Goal: Register for event/course: Sign up to attend an event or enroll in a course

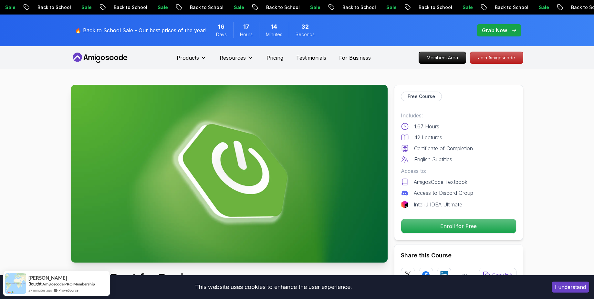
click at [410, 96] on p "Free Course" at bounding box center [420, 96] width 27 height 6
click at [476, 224] on p "Enroll for Free" at bounding box center [458, 227] width 109 height 14
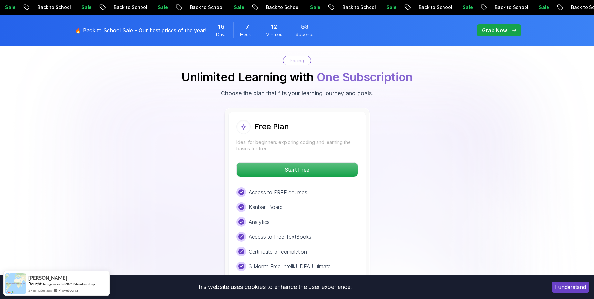
scroll to position [1314, 0]
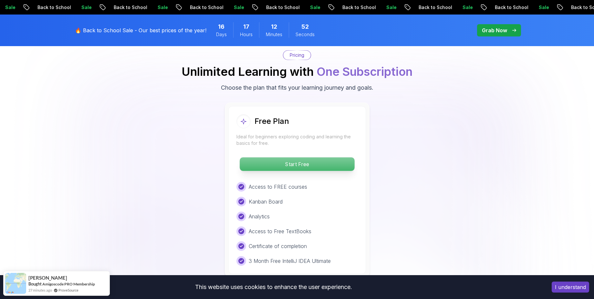
click at [318, 158] on p "Start Free" at bounding box center [297, 165] width 115 height 14
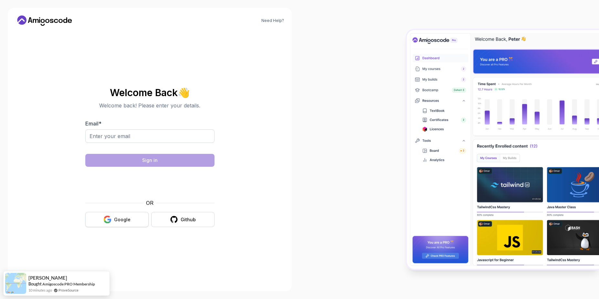
click at [111, 214] on button "Google" at bounding box center [116, 219] width 63 height 15
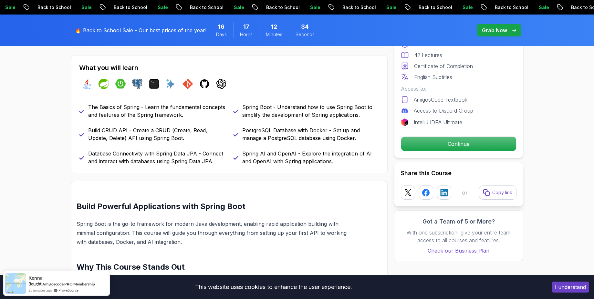
scroll to position [174, 0]
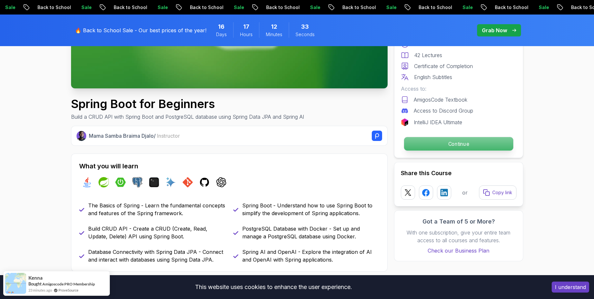
click at [418, 147] on p "Continue" at bounding box center [458, 144] width 109 height 14
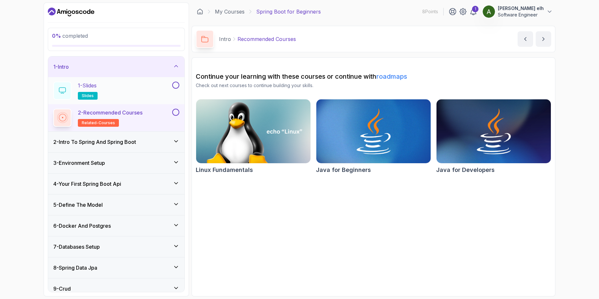
click at [87, 90] on h2 "1 - Slides slides" at bounding box center [88, 91] width 20 height 18
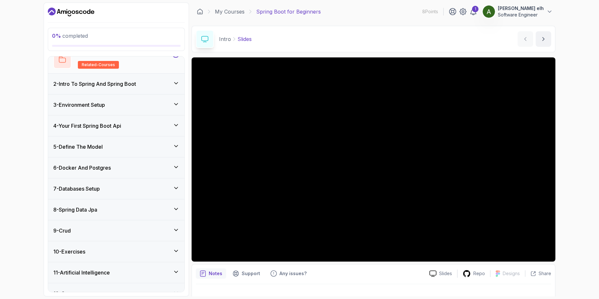
scroll to position [70, 0]
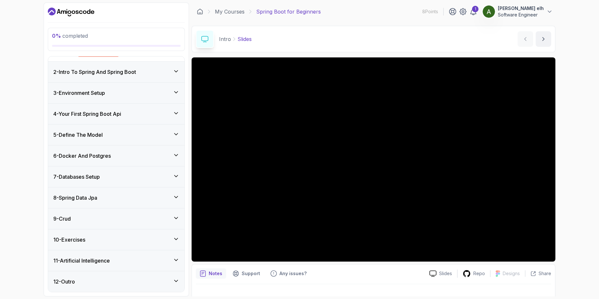
click at [175, 154] on icon at bounding box center [176, 155] width 6 height 6
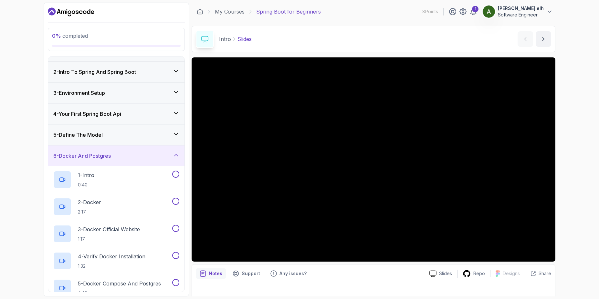
click at [177, 156] on icon at bounding box center [175, 155] width 3 height 2
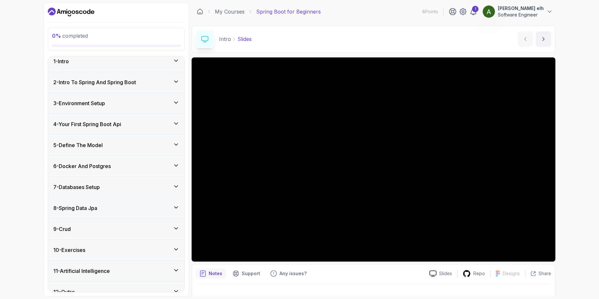
scroll to position [0, 0]
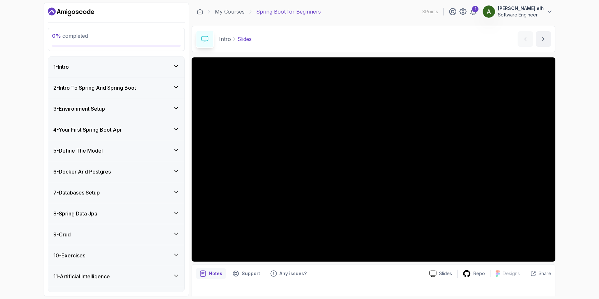
click at [174, 87] on icon at bounding box center [176, 87] width 6 height 6
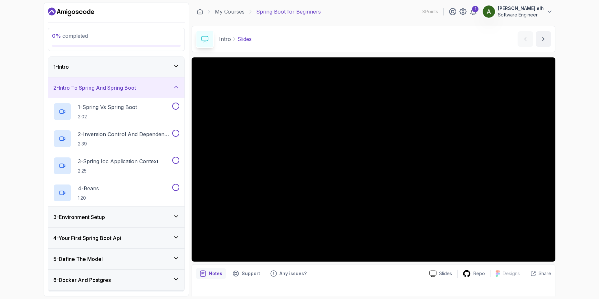
click at [174, 87] on icon at bounding box center [176, 87] width 6 height 6
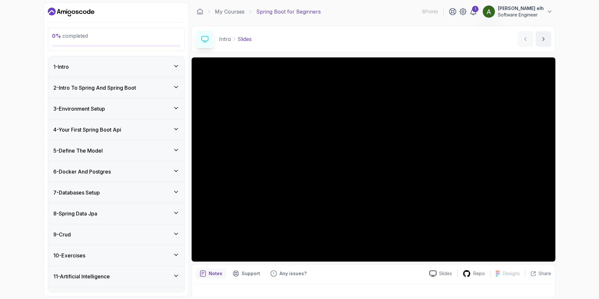
click at [177, 110] on icon at bounding box center [176, 108] width 6 height 6
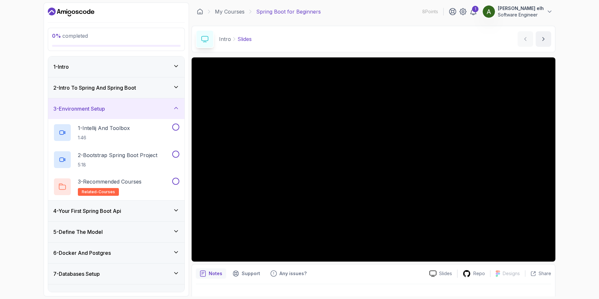
click at [177, 110] on icon at bounding box center [176, 108] width 6 height 6
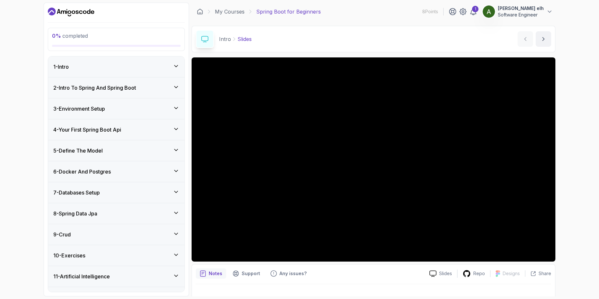
click at [131, 70] on div "1 - Intro" at bounding box center [116, 67] width 126 height 8
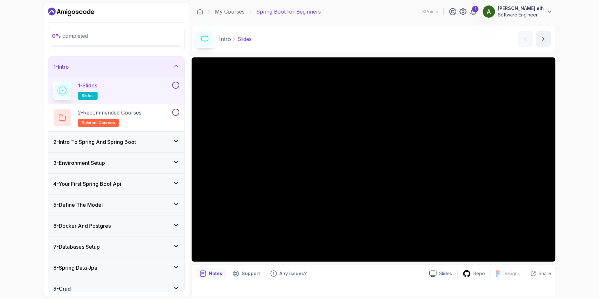
click at [119, 87] on div "1 - Slides slides" at bounding box center [112, 91] width 118 height 18
click at [174, 86] on button at bounding box center [175, 85] width 7 height 7
click at [141, 113] on p "2 - Recommended Courses" at bounding box center [110, 113] width 64 height 8
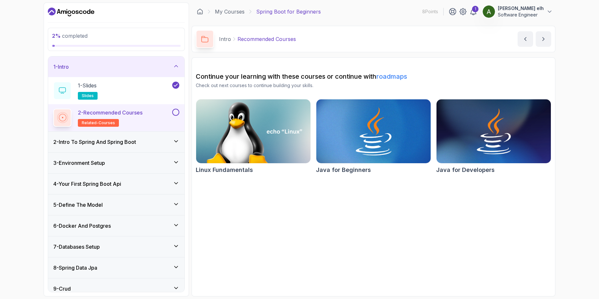
click at [358, 150] on img at bounding box center [373, 131] width 120 height 67
click at [482, 147] on img at bounding box center [493, 131] width 120 height 67
click at [134, 142] on h3 "2 - Intro To Spring And Spring Boot" at bounding box center [94, 142] width 83 height 8
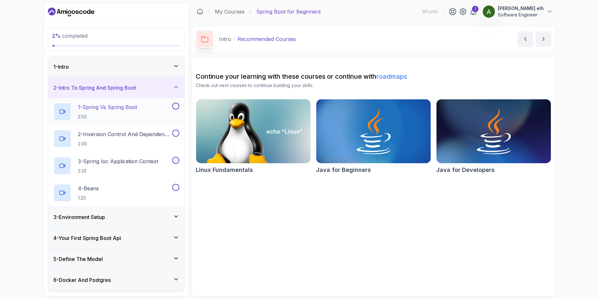
click at [126, 116] on p "2:02" at bounding box center [107, 117] width 59 height 6
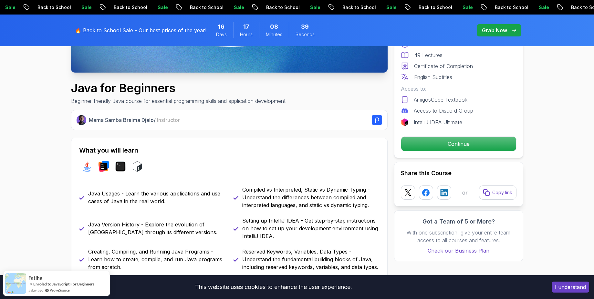
scroll to position [174, 0]
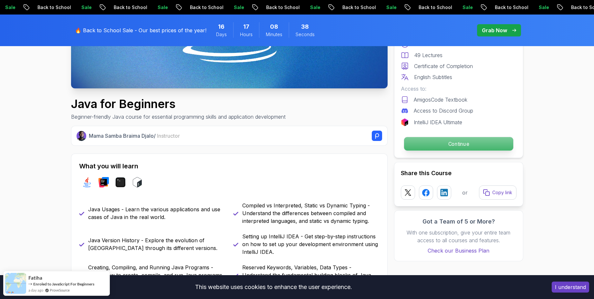
click at [446, 148] on p "Continue" at bounding box center [458, 144] width 109 height 14
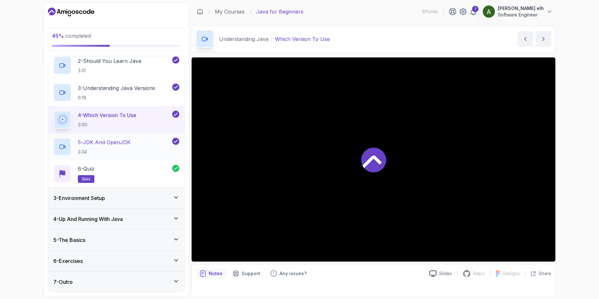
scroll to position [74, 0]
click at [93, 247] on div "5 - The Basics" at bounding box center [116, 240] width 136 height 21
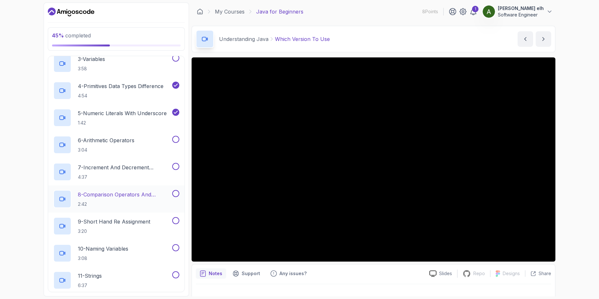
scroll to position [174, 0]
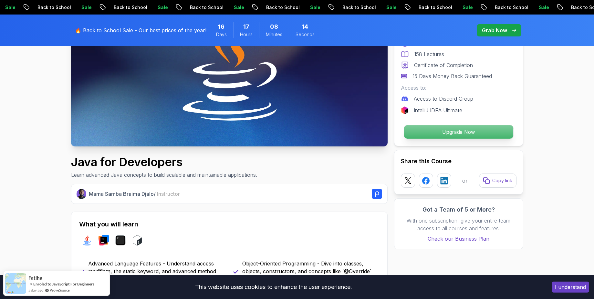
click at [447, 131] on p "Upgrade Now" at bounding box center [458, 132] width 109 height 14
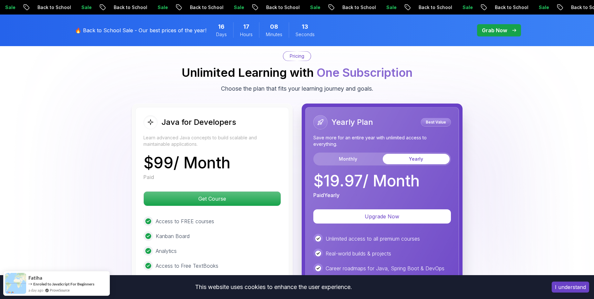
scroll to position [1549, 0]
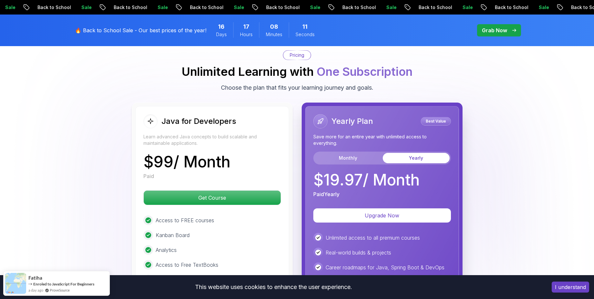
click at [390, 92] on body "Sale Back to School Sale Back to School Sale Back to School Sale Back to School…" at bounding box center [297, 113] width 594 height 3325
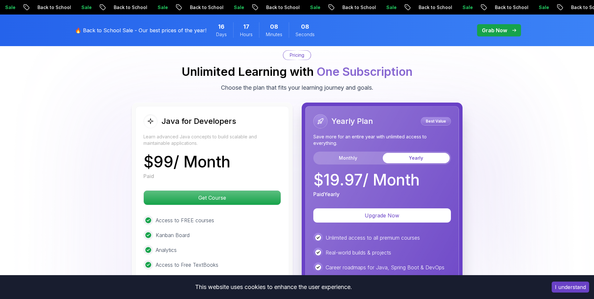
drag, startPoint x: 250, startPoint y: 152, endPoint x: 135, endPoint y: 150, distance: 115.3
click at [135, 150] on div "Java for Developers Learn advanced Java concepts to build scalable and maintain…" at bounding box center [212, 245] width 154 height 278
click at [173, 154] on p "$ 99 / Month" at bounding box center [186, 161] width 87 height 15
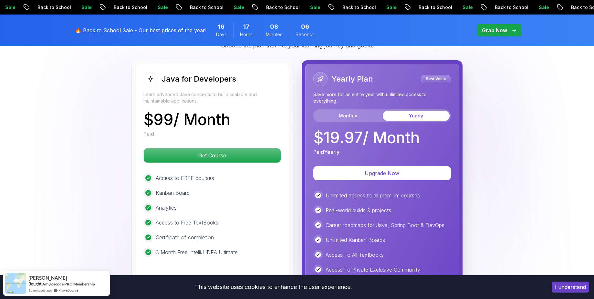
scroll to position [1607, 0]
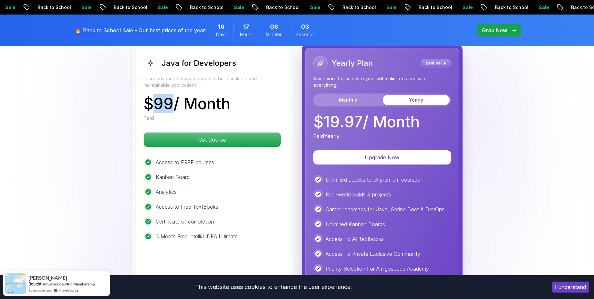
drag, startPoint x: 171, startPoint y: 97, endPoint x: 154, endPoint y: 100, distance: 18.1
click at [154, 100] on p "$ 99 / Month" at bounding box center [186, 103] width 87 height 15
